Goal: Information Seeking & Learning: Learn about a topic

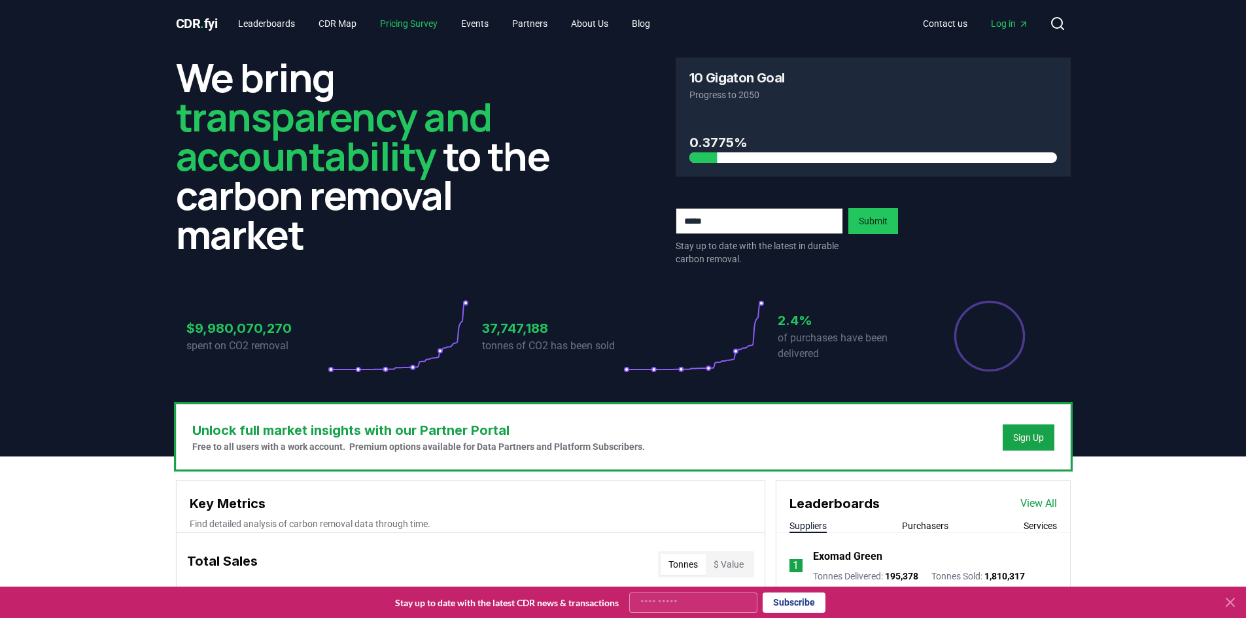
click at [422, 24] on link "Pricing Survey" at bounding box center [408, 24] width 78 height 24
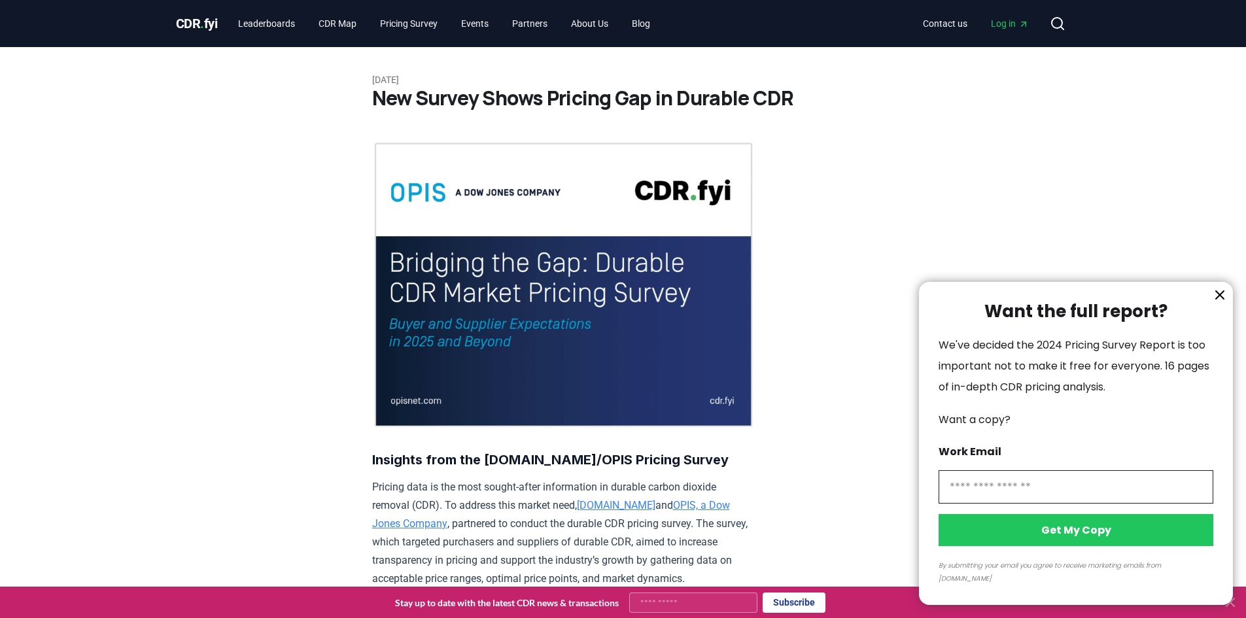
click at [207, 25] on div at bounding box center [623, 309] width 1246 height 618
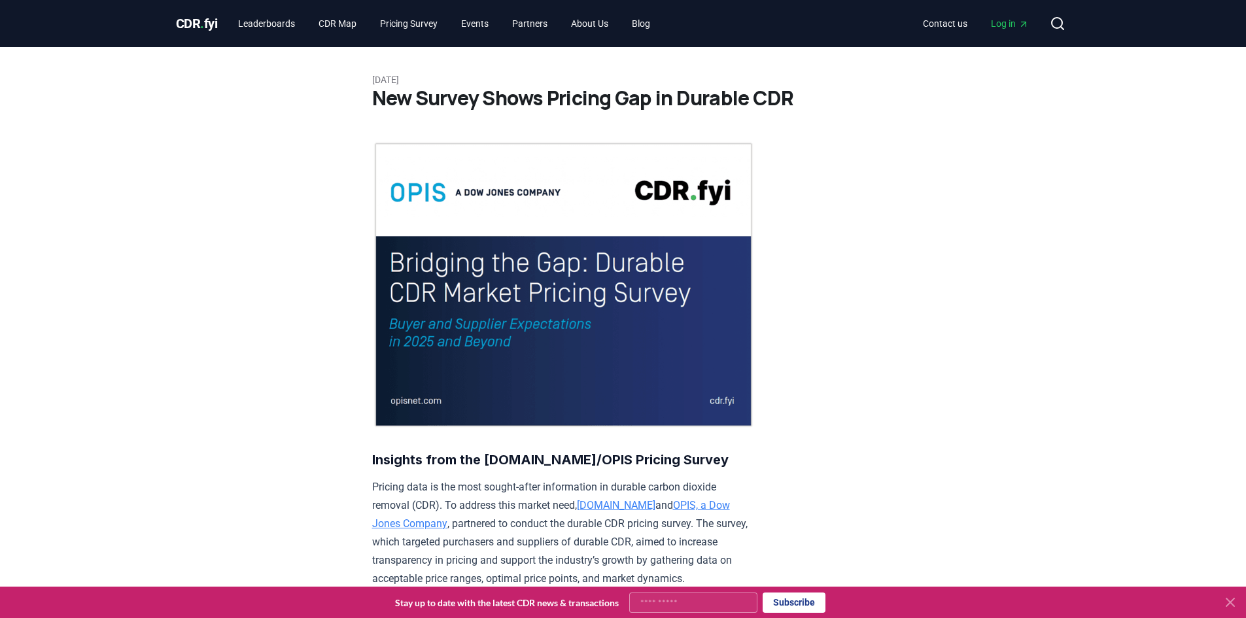
click at [194, 19] on span "CDR . fyi" at bounding box center [197, 24] width 42 height 16
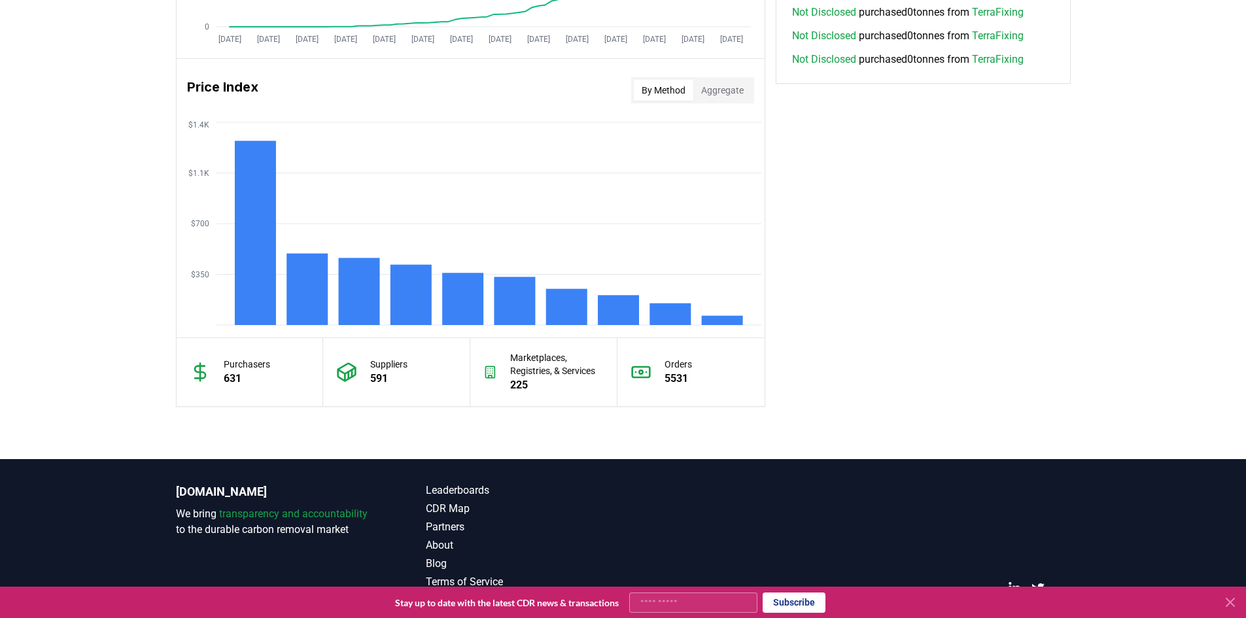
scroll to position [1063, 0]
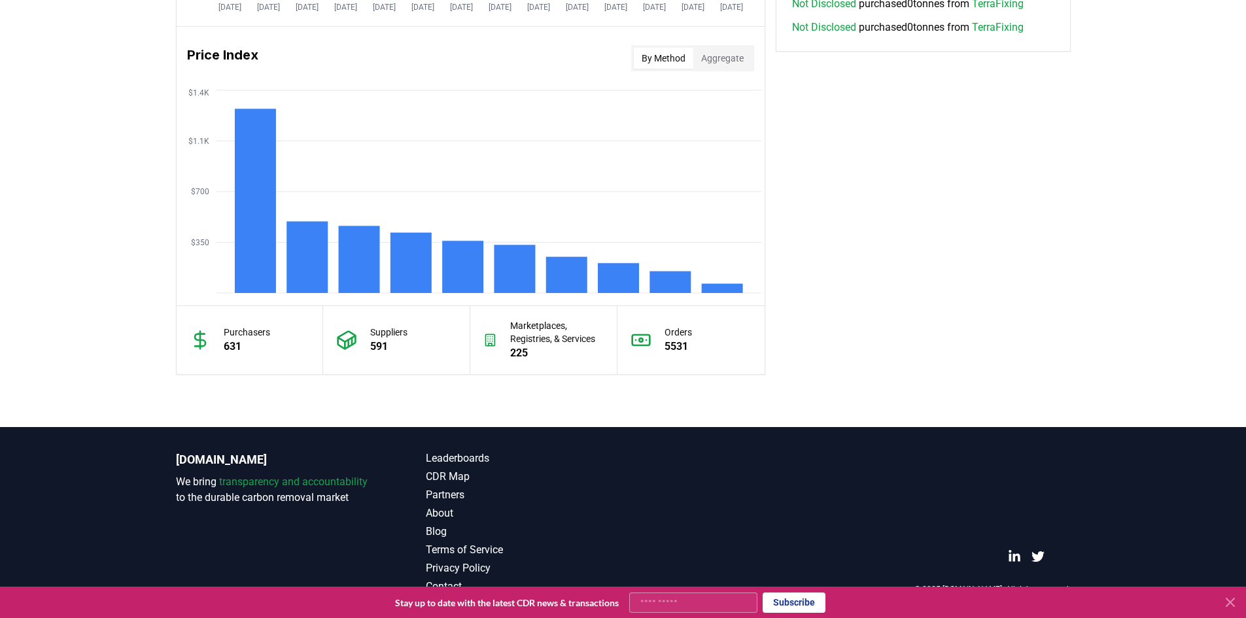
click at [742, 58] on button "Aggregate" at bounding box center [722, 58] width 58 height 21
click at [660, 54] on button "By Method" at bounding box center [663, 58] width 59 height 21
click at [664, 282] on rect at bounding box center [669, 282] width 41 height 22
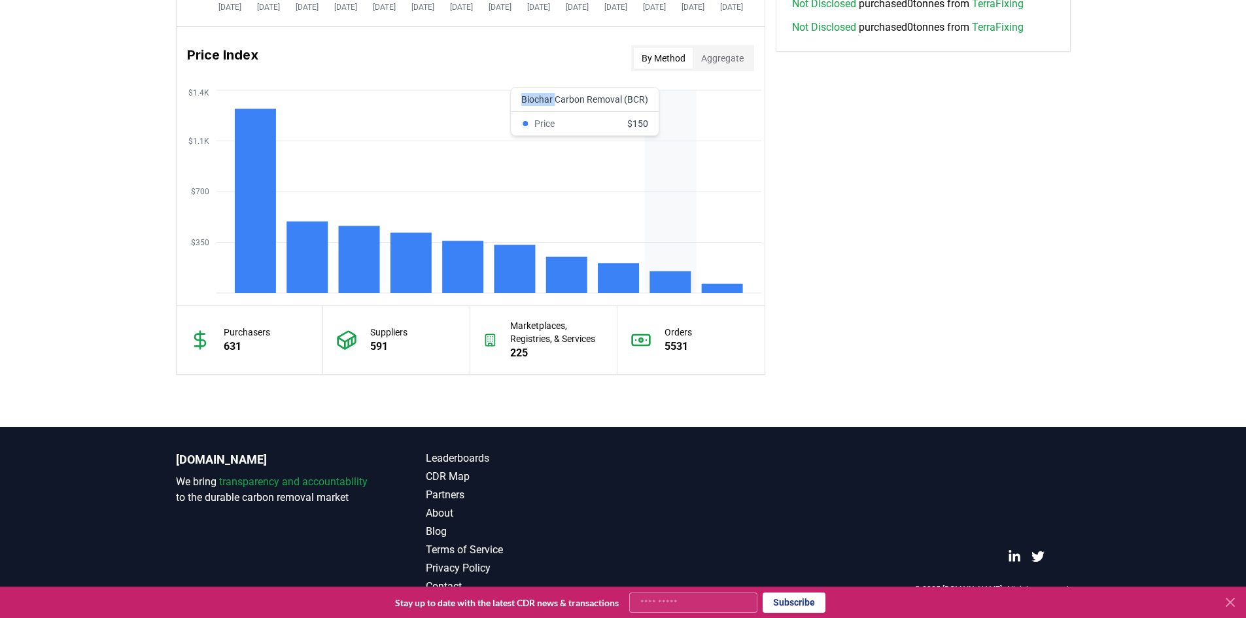
click at [664, 282] on rect at bounding box center [669, 282] width 41 height 22
click at [637, 279] on rect at bounding box center [618, 278] width 41 height 30
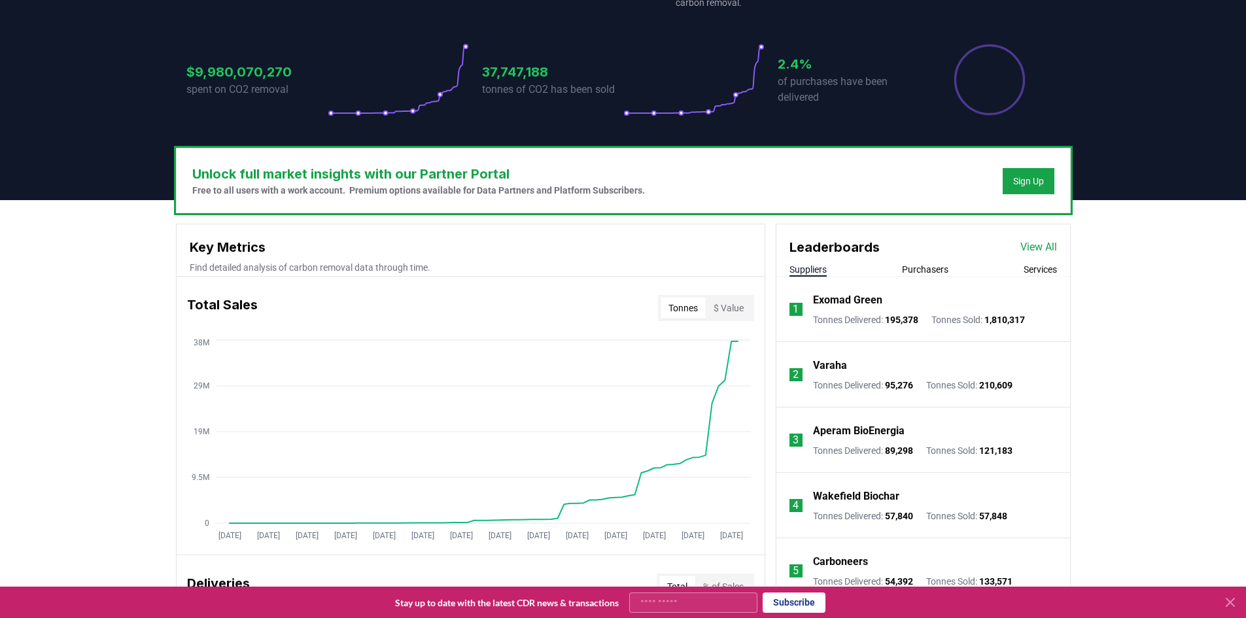
scroll to position [0, 0]
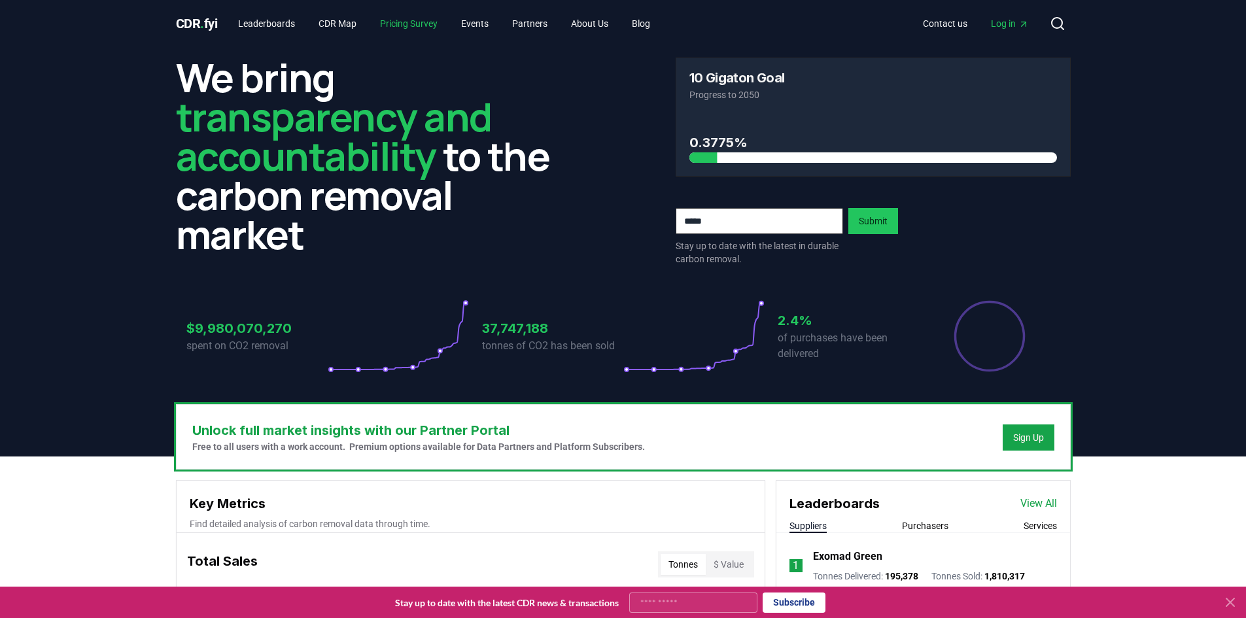
click at [446, 25] on link "Pricing Survey" at bounding box center [408, 24] width 78 height 24
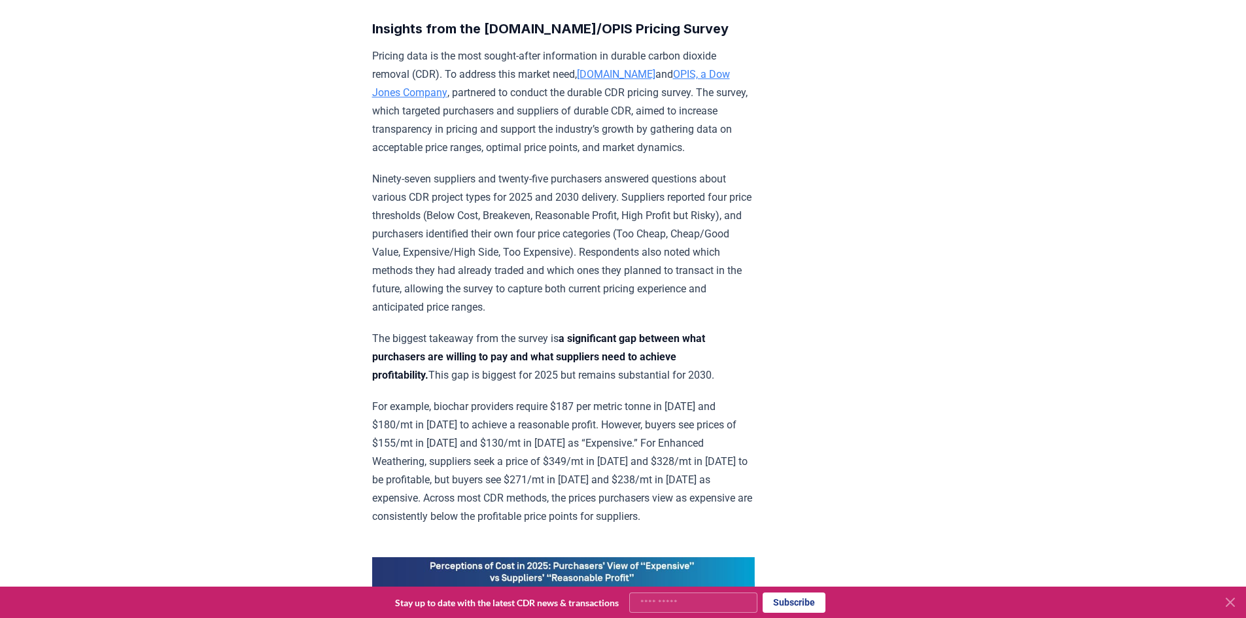
scroll to position [872, 0]
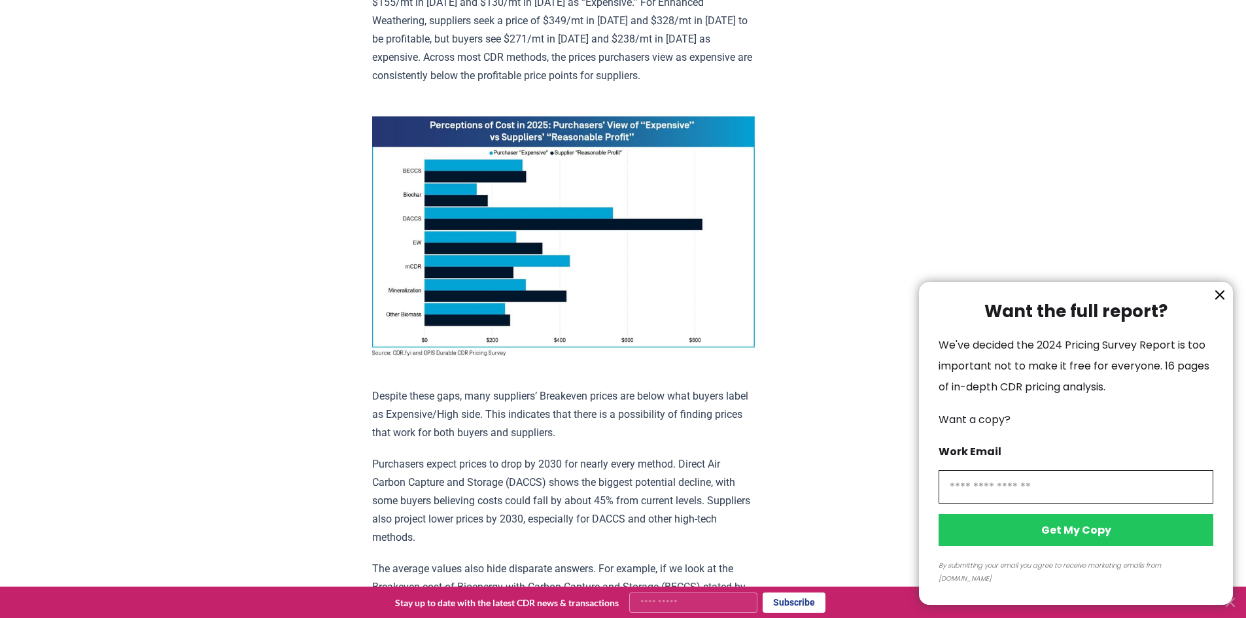
click at [325, 153] on div at bounding box center [623, 309] width 1246 height 618
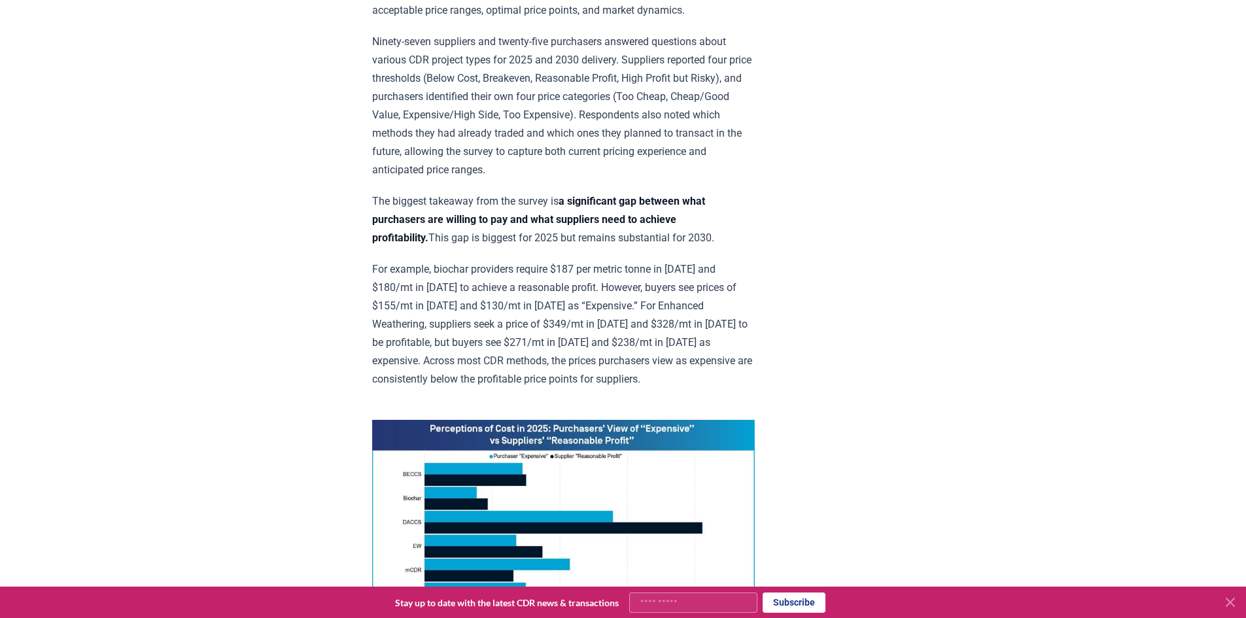
scroll to position [0, 0]
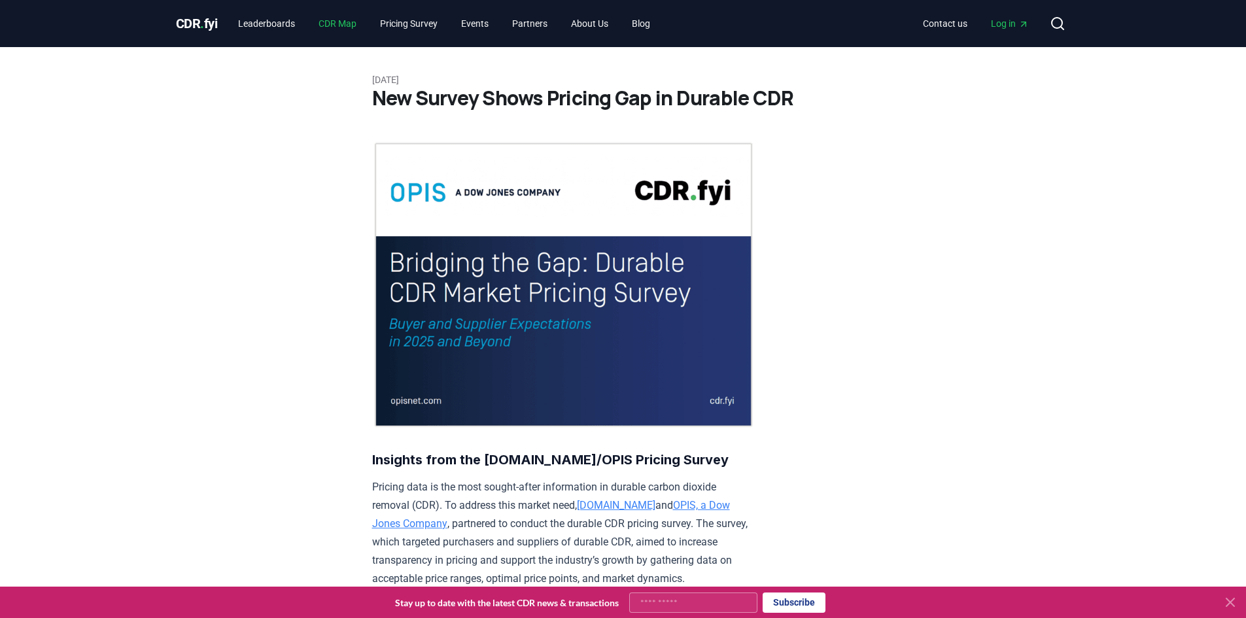
click at [339, 18] on link "CDR Map" at bounding box center [337, 24] width 59 height 24
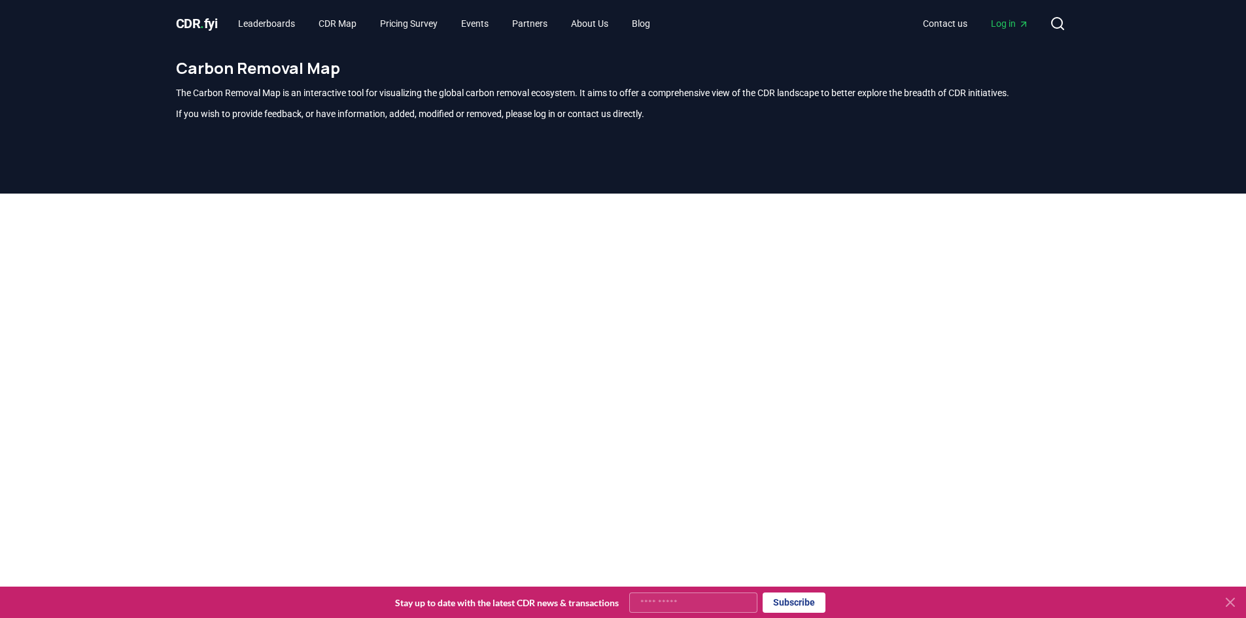
click at [120, 321] on div at bounding box center [623, 503] width 1246 height 618
